Goal: Navigation & Orientation: Find specific page/section

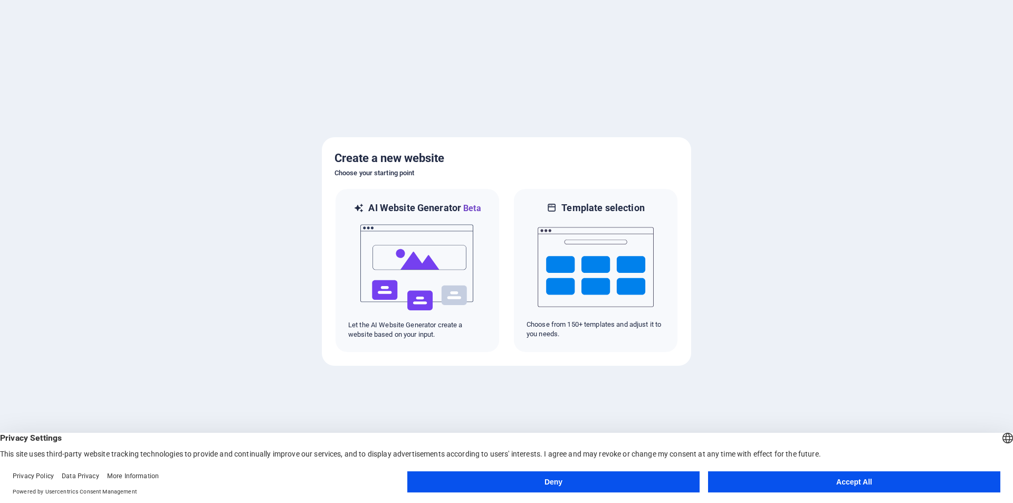
click at [826, 482] on button "Accept All" at bounding box center [854, 481] width 292 height 21
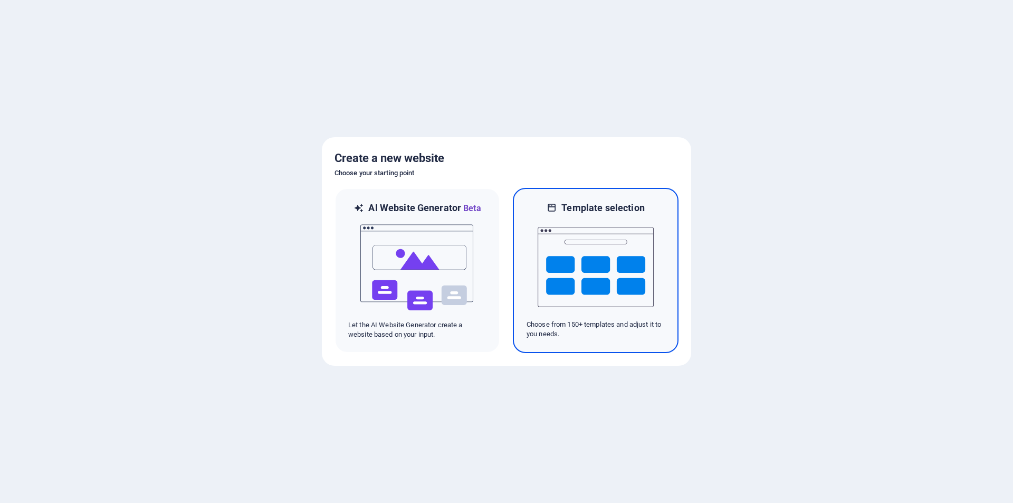
click at [584, 250] on img at bounding box center [596, 267] width 116 height 106
